Goal: Check status

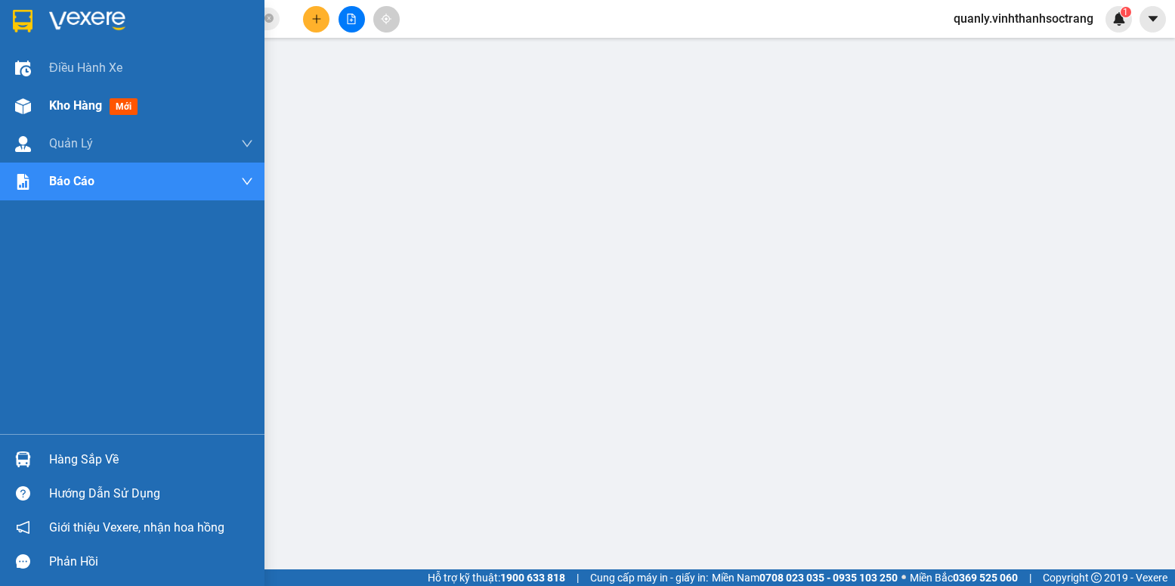
click at [56, 98] on span "Kho hàng" at bounding box center [75, 105] width 53 height 14
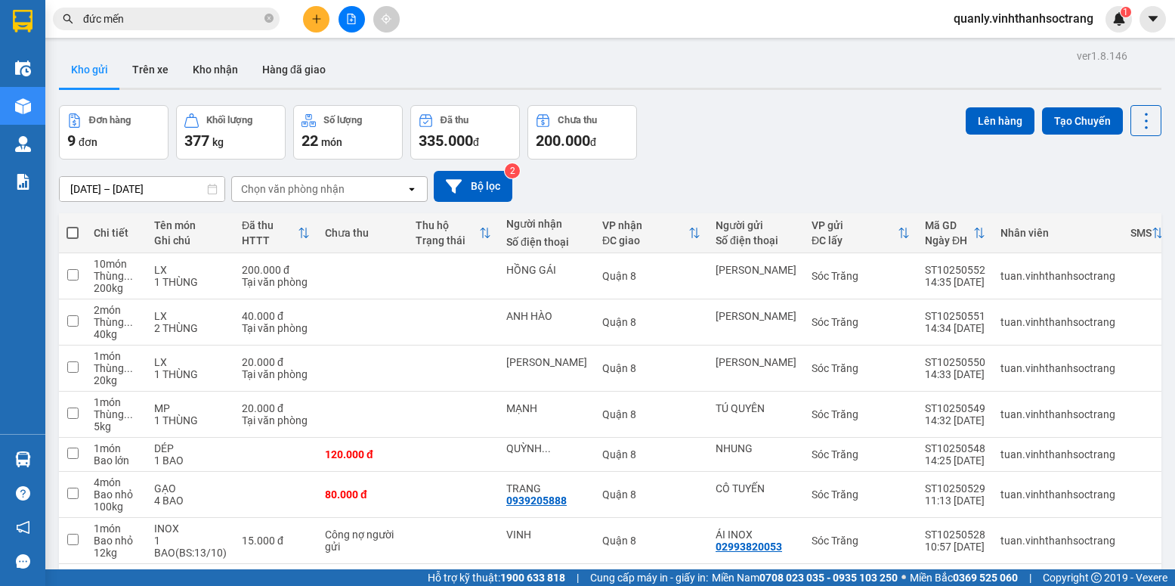
click at [176, 181] on input "[DATE] – [DATE]" at bounding box center [142, 189] width 165 height 24
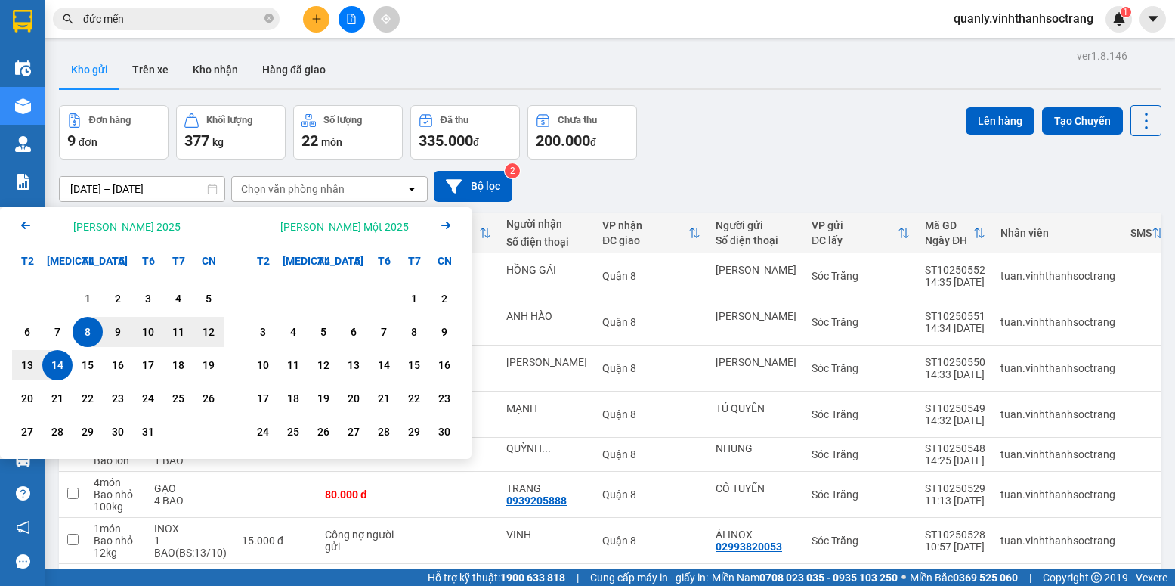
click at [50, 363] on div "14" at bounding box center [57, 365] width 21 height 18
type input "[DATE] – [DATE]"
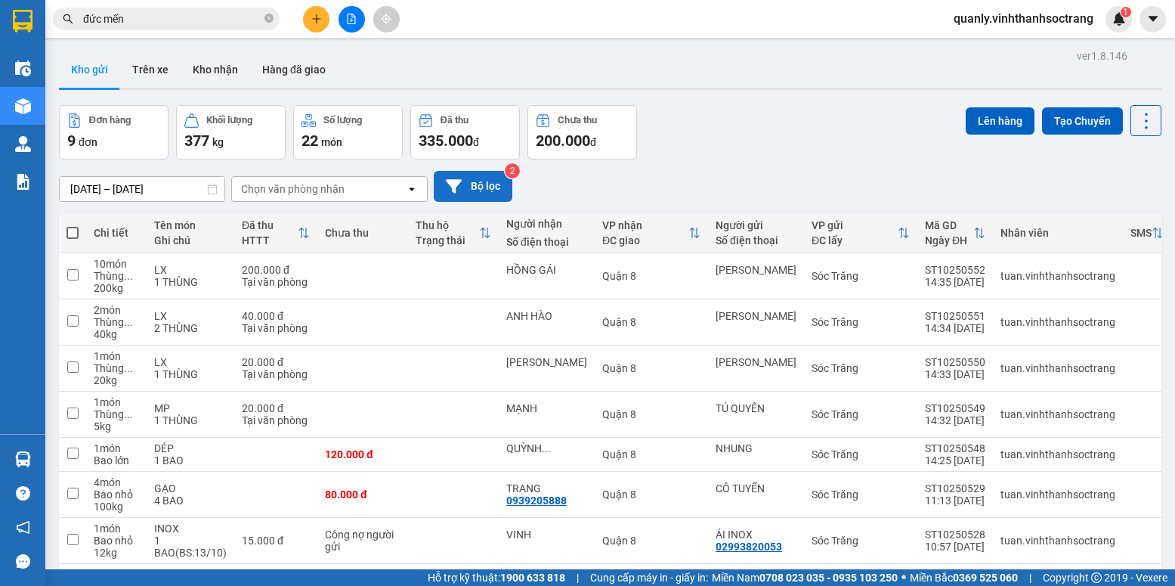
click at [470, 183] on button "Bộ lọc" at bounding box center [473, 186] width 79 height 31
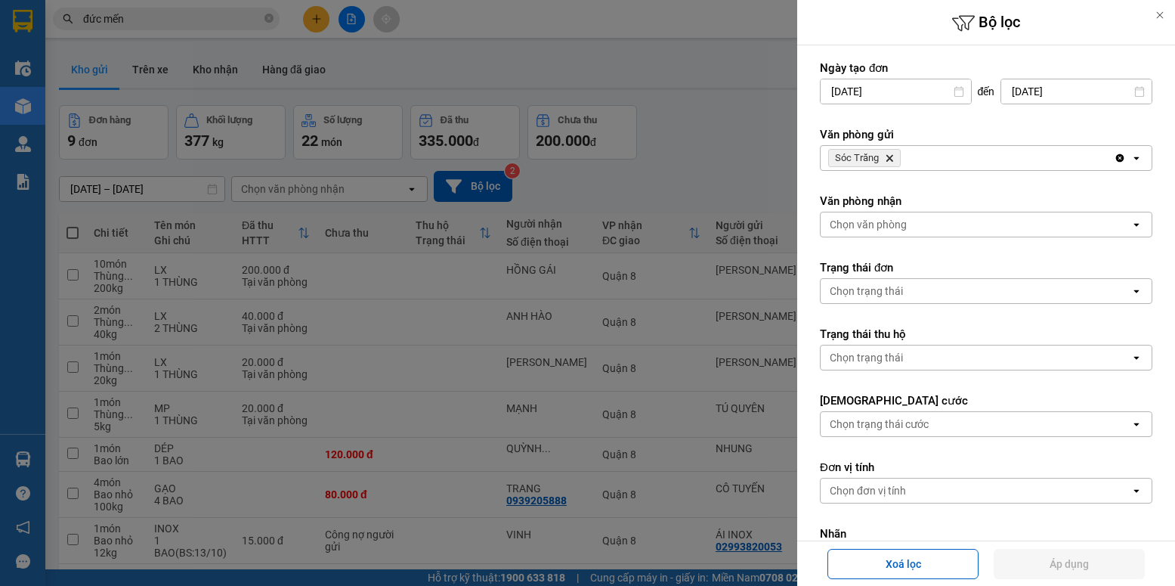
click at [889, 157] on icon "Sóc Trăng, close by backspace" at bounding box center [889, 158] width 7 height 7
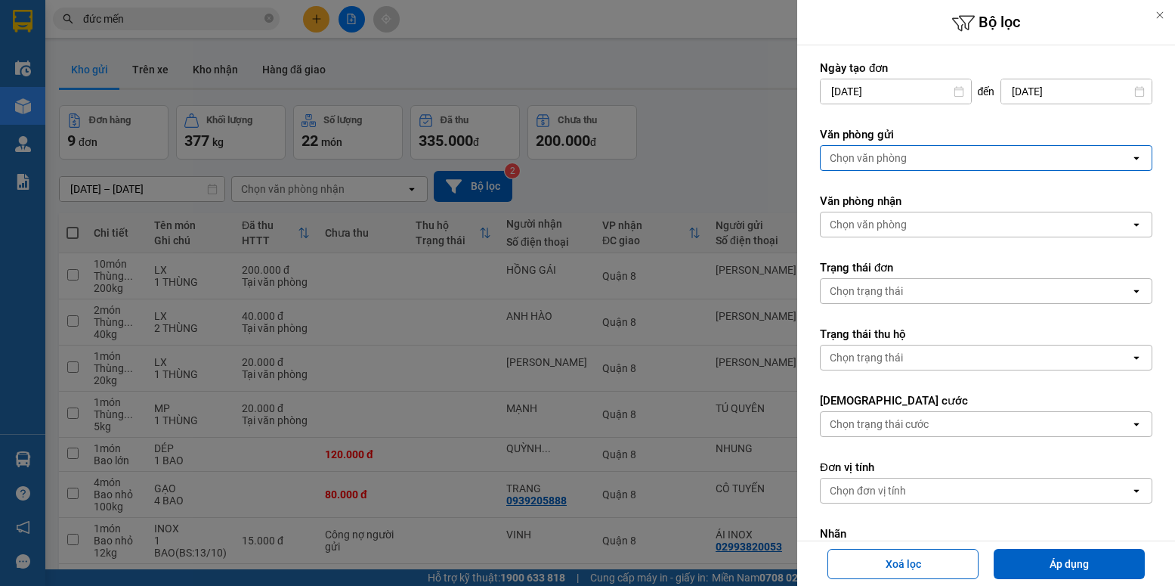
click at [889, 157] on div "Chọn văn phòng" at bounding box center [868, 157] width 77 height 15
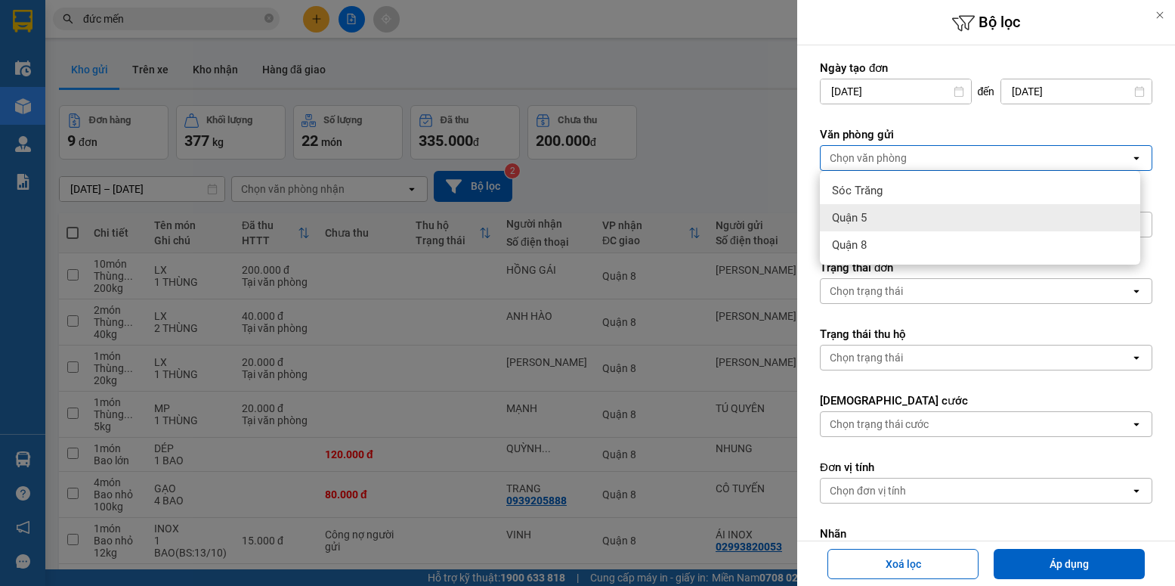
click at [862, 218] on span "Quận 5" at bounding box center [849, 217] width 35 height 15
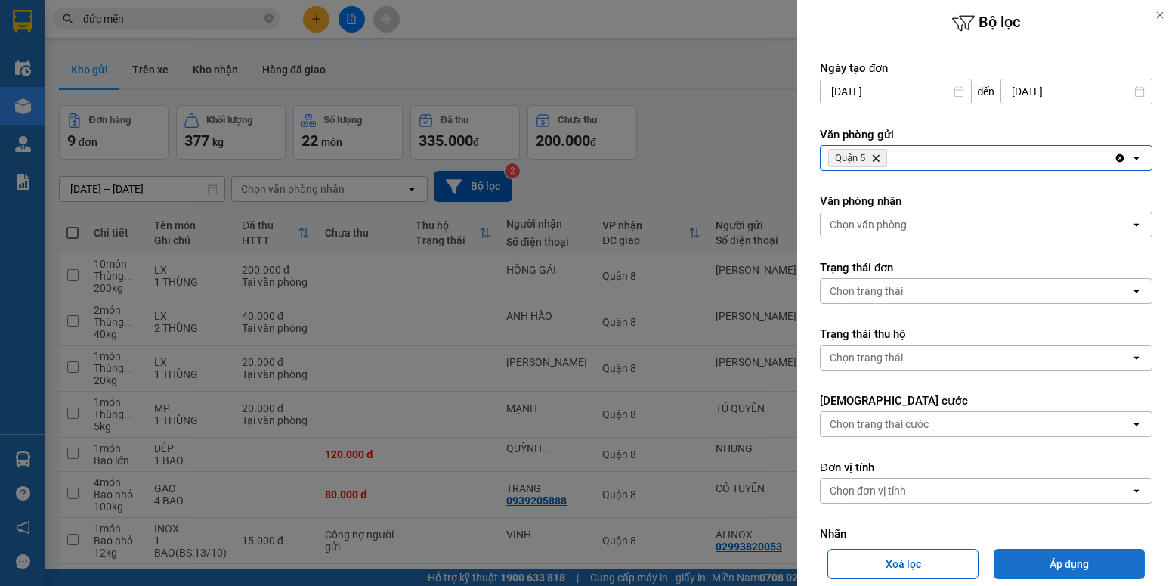
click at [1081, 565] on button "Áp dụng" at bounding box center [1069, 564] width 151 height 30
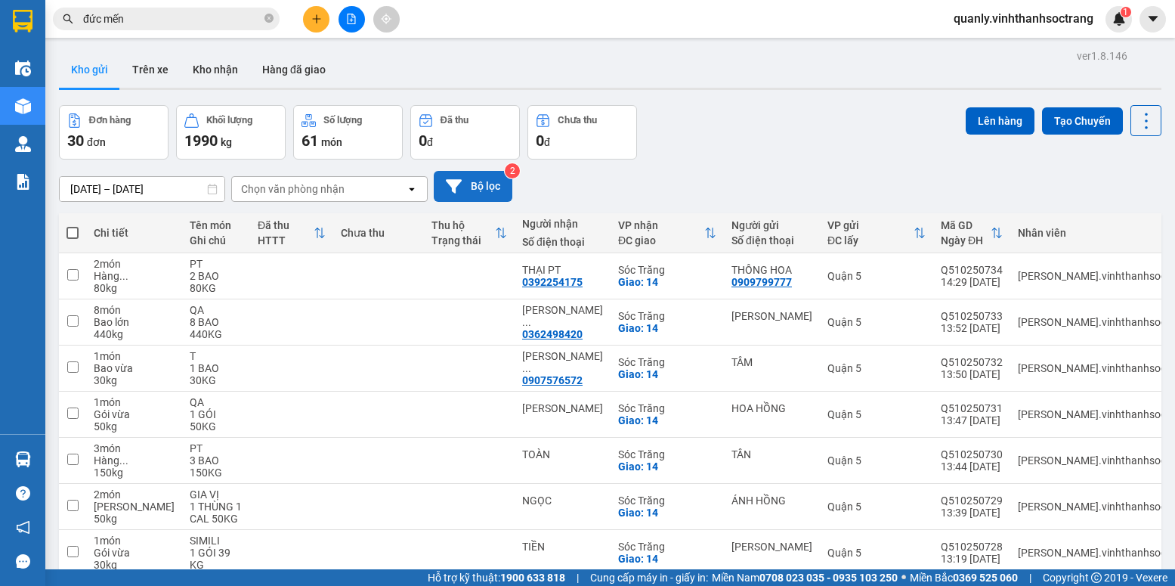
click at [483, 184] on button "Bộ lọc" at bounding box center [473, 186] width 79 height 31
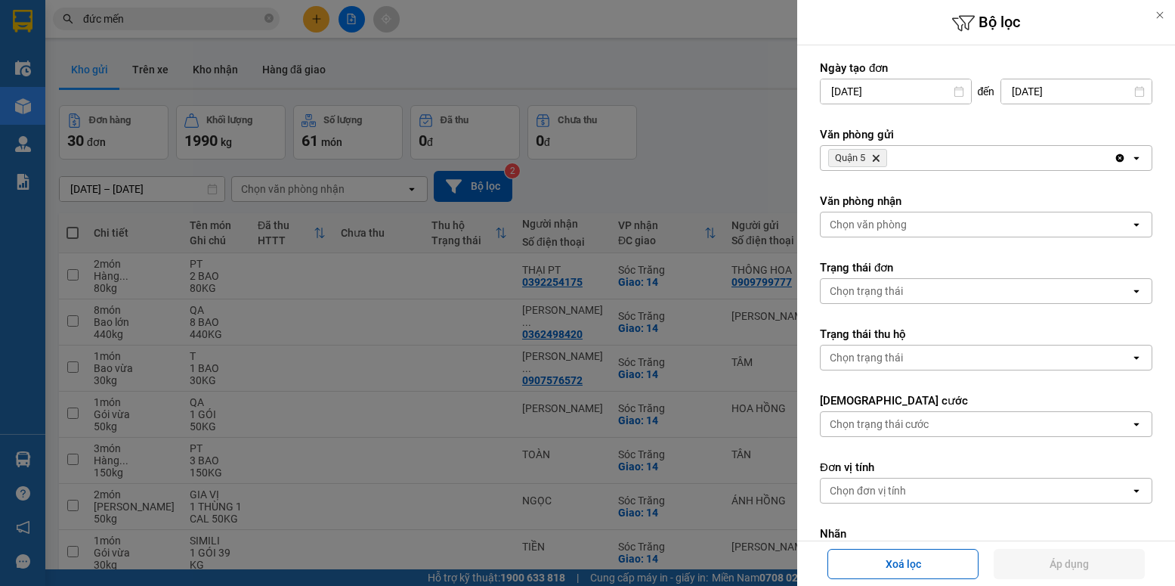
click at [888, 153] on div "Quận 5 Delete" at bounding box center [967, 158] width 293 height 24
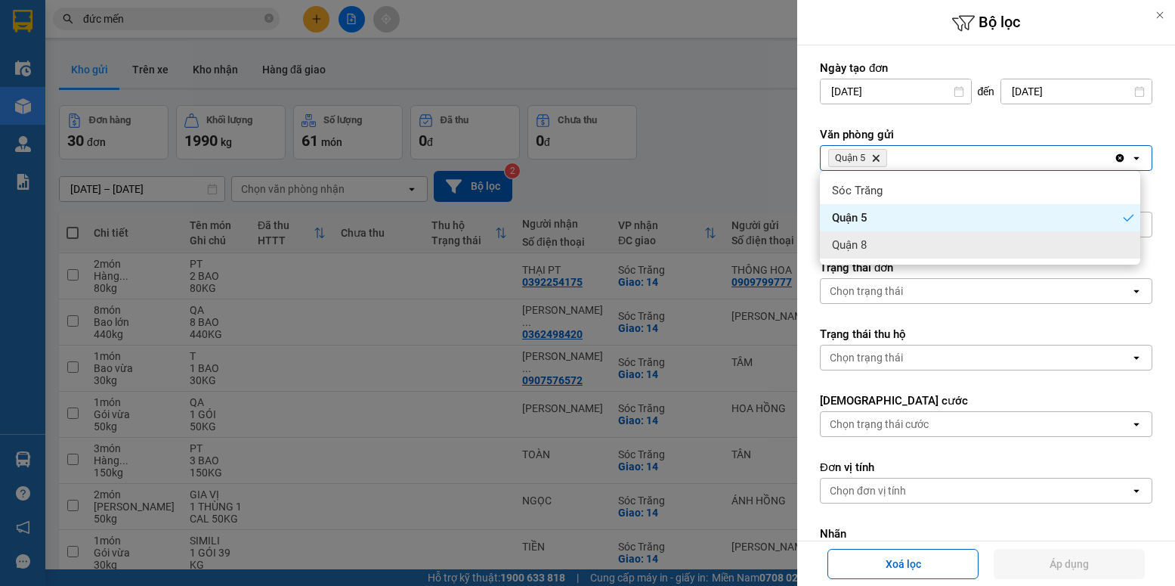
click at [867, 249] on span "Quận 8" at bounding box center [849, 244] width 35 height 15
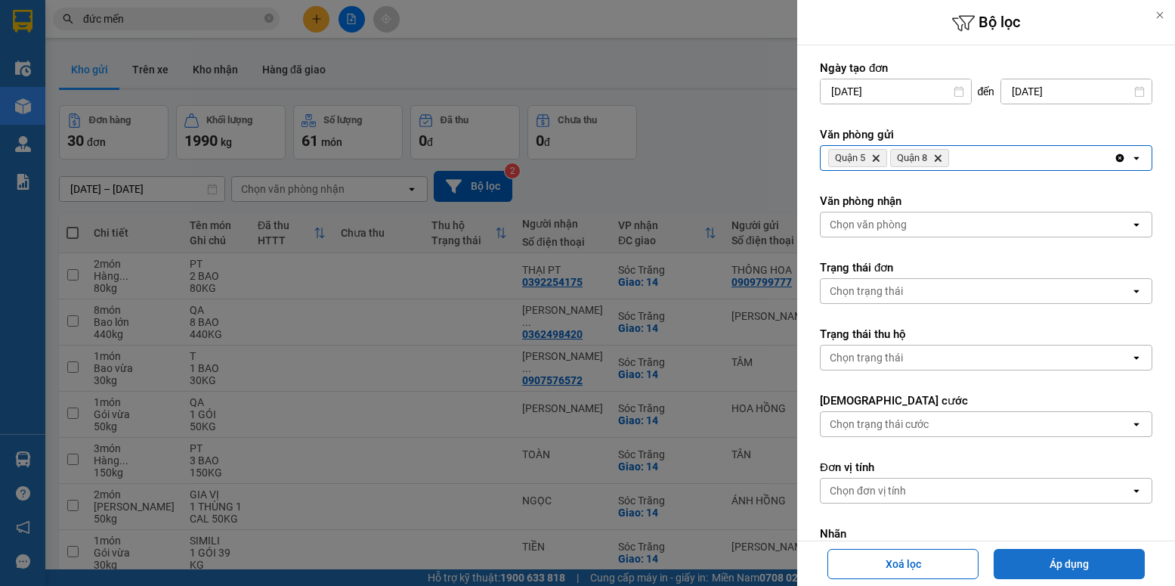
click at [1078, 564] on button "Áp dụng" at bounding box center [1069, 564] width 151 height 30
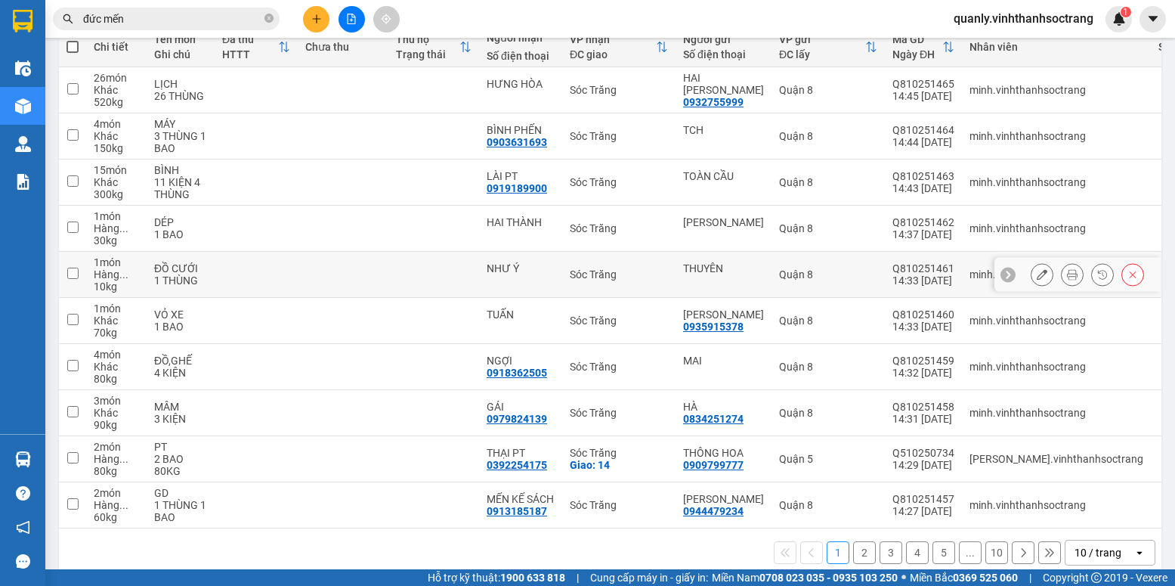
scroll to position [213, 0]
